Goal: Communication & Community: Answer question/provide support

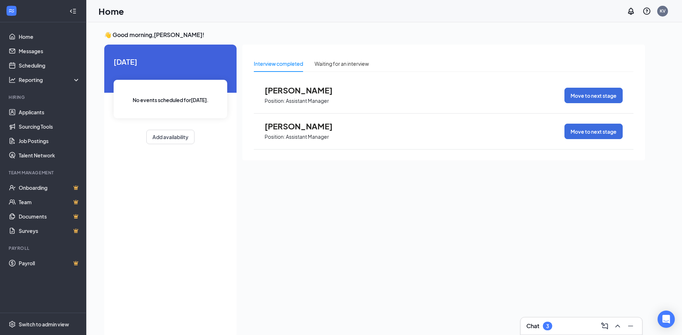
click at [545, 329] on div "Chat 3" at bounding box center [540, 326] width 26 height 9
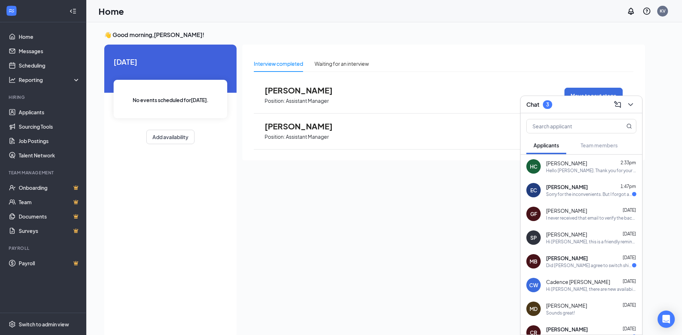
click at [561, 189] on span "[PERSON_NAME]" at bounding box center [567, 186] width 42 height 7
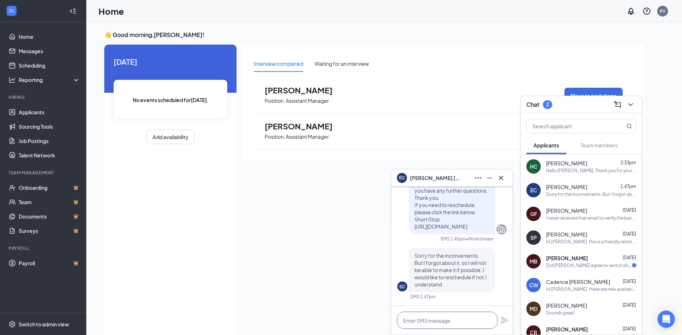
click at [432, 324] on textarea at bounding box center [447, 320] width 101 height 17
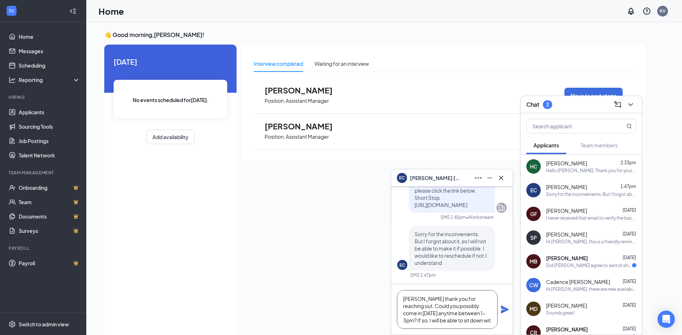
scroll to position [8, 0]
type textarea "[PERSON_NAME] thank you for reaching out. Could you possibly come in [DATE] any…"
click at [505, 309] on icon "Plane" at bounding box center [505, 310] width 8 height 8
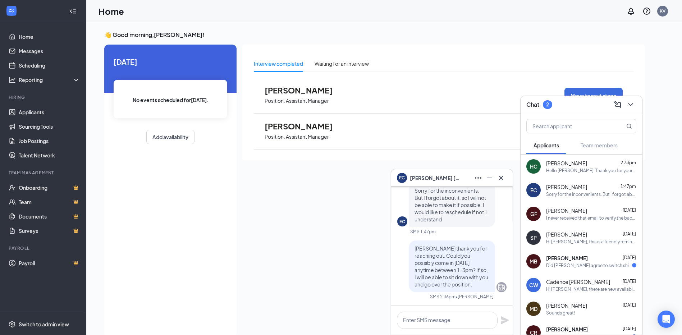
scroll to position [0, 0]
click at [32, 115] on link "Applicants" at bounding box center [50, 112] width 62 height 14
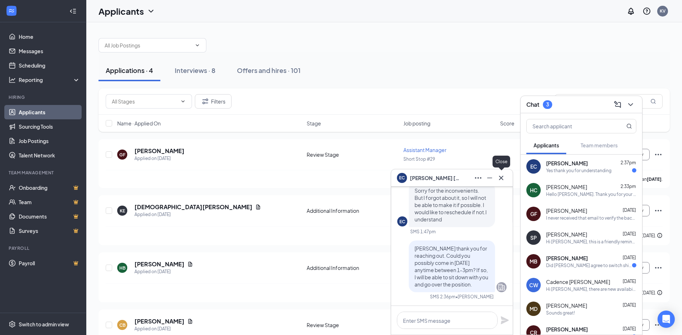
click at [502, 182] on icon "Cross" at bounding box center [501, 178] width 9 height 9
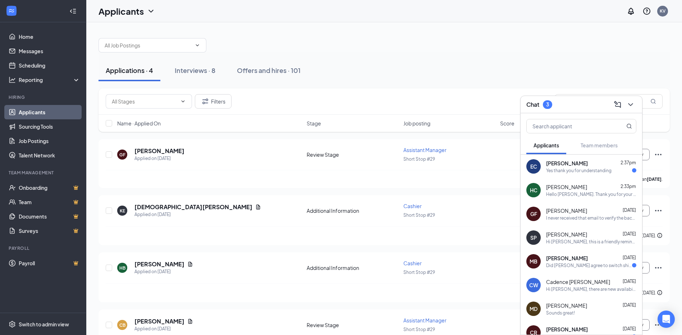
click at [562, 101] on div "Chat 3" at bounding box center [582, 104] width 110 height 11
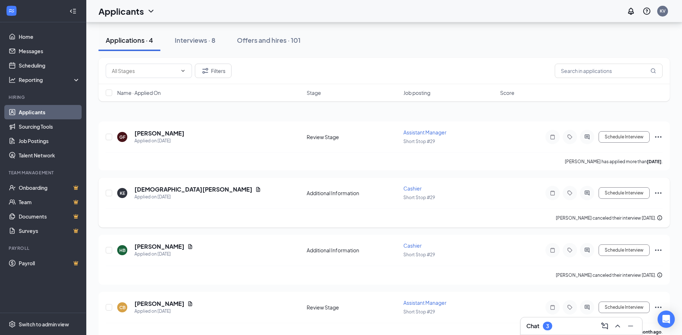
scroll to position [32, 0]
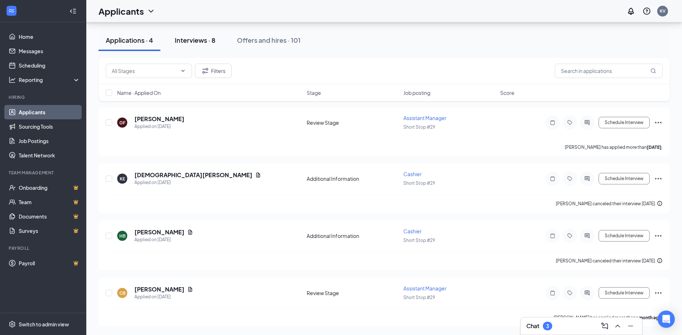
click at [200, 37] on div "Interviews · 8" at bounding box center [195, 40] width 41 height 9
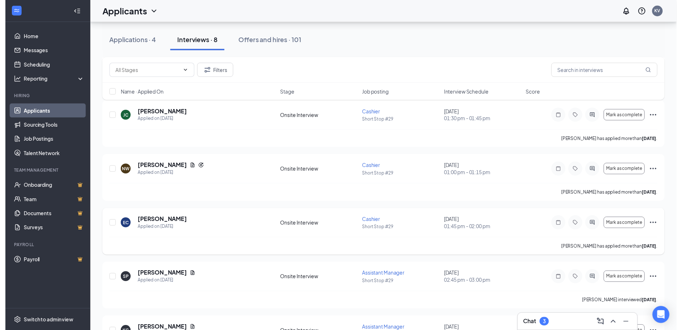
scroll to position [108, 0]
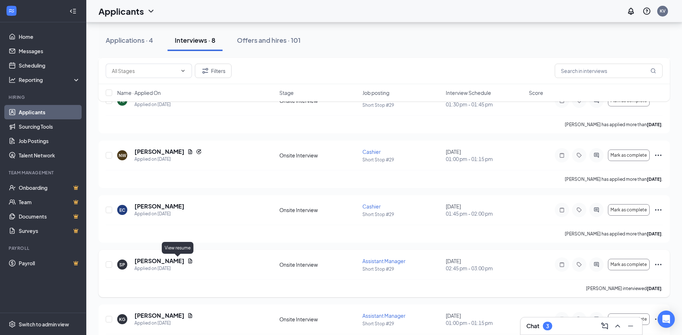
click at [187, 262] on icon "Document" at bounding box center [190, 261] width 6 height 6
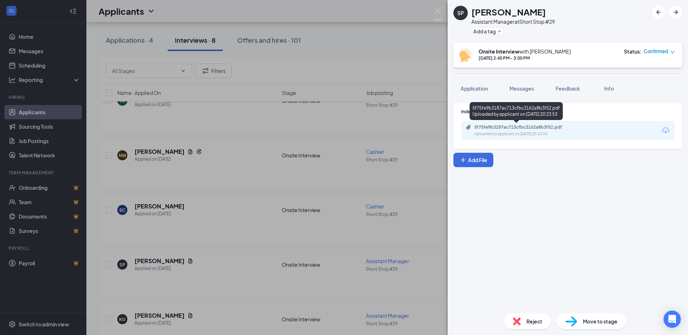
click at [479, 135] on div "Uploaded by applicant on [DATE] 20:23:53" at bounding box center [528, 134] width 108 height 6
click at [418, 187] on div "SP [PERSON_NAME] Assistant Manager at Short Stop #29 Add a tag Onsite Interview…" at bounding box center [344, 167] width 688 height 335
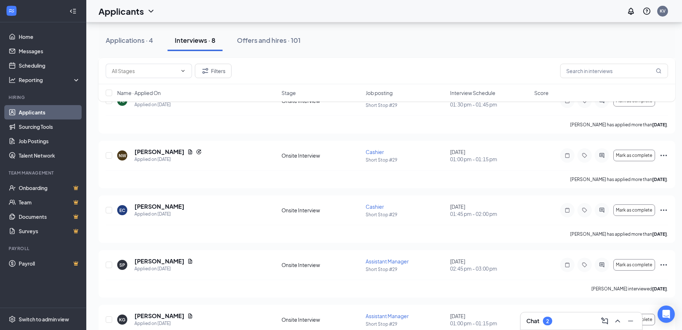
click at [534, 322] on h3 "Chat" at bounding box center [533, 321] width 13 height 8
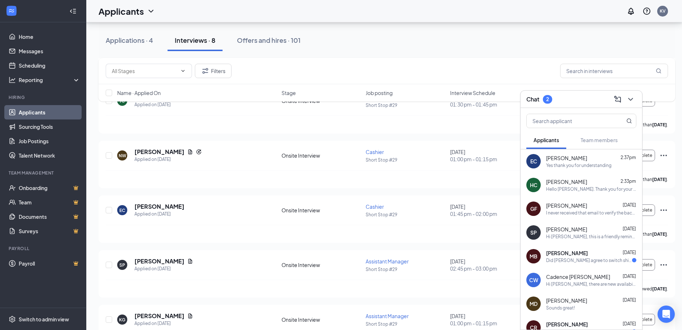
click at [587, 158] on div "[PERSON_NAME] 2:37pm" at bounding box center [591, 157] width 90 height 7
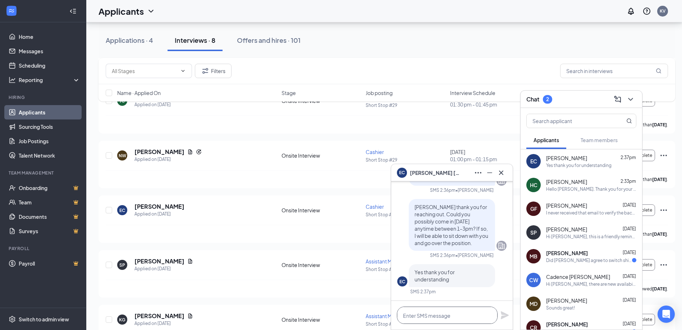
click at [458, 316] on textarea at bounding box center [447, 314] width 101 height 17
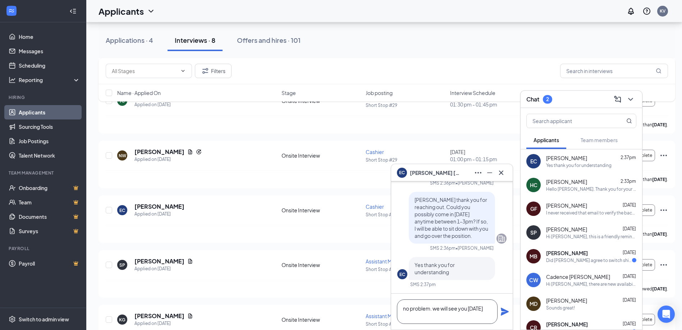
type textarea "no problem. we will see you [DATE]"
click at [503, 312] on icon "Plane" at bounding box center [505, 311] width 9 height 9
